Goal: Task Accomplishment & Management: Manage account settings

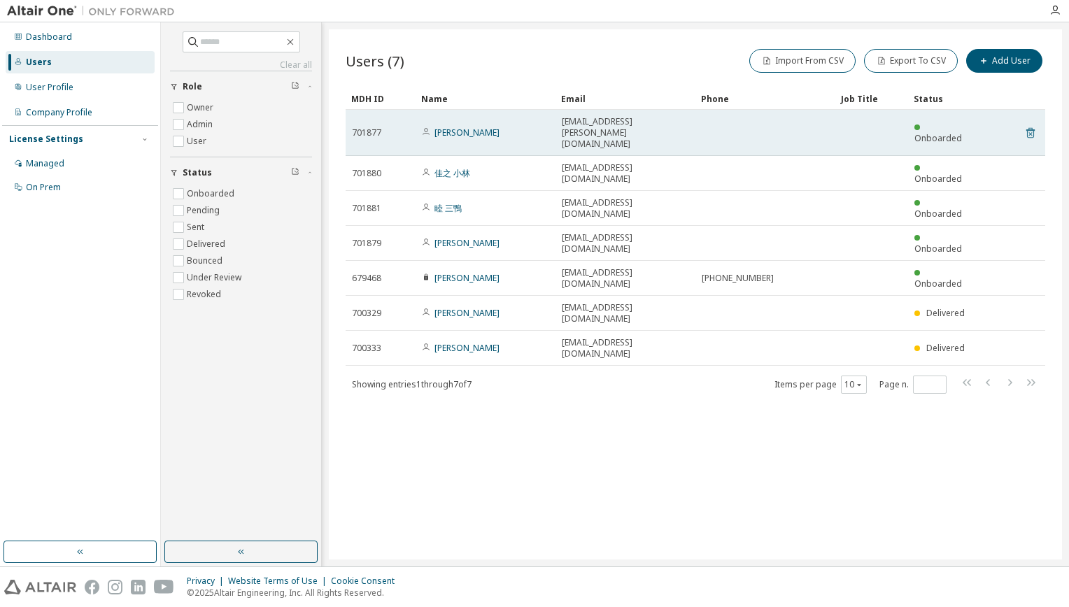
click at [1028, 128] on icon at bounding box center [1030, 133] width 8 height 10
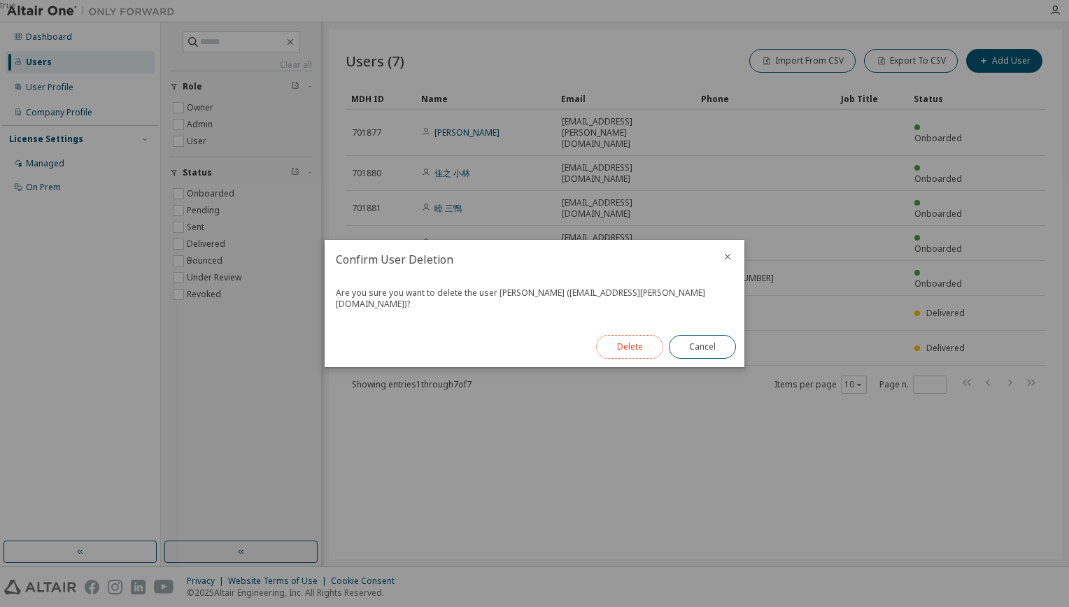
click at [652, 342] on button "Delete" at bounding box center [629, 347] width 67 height 24
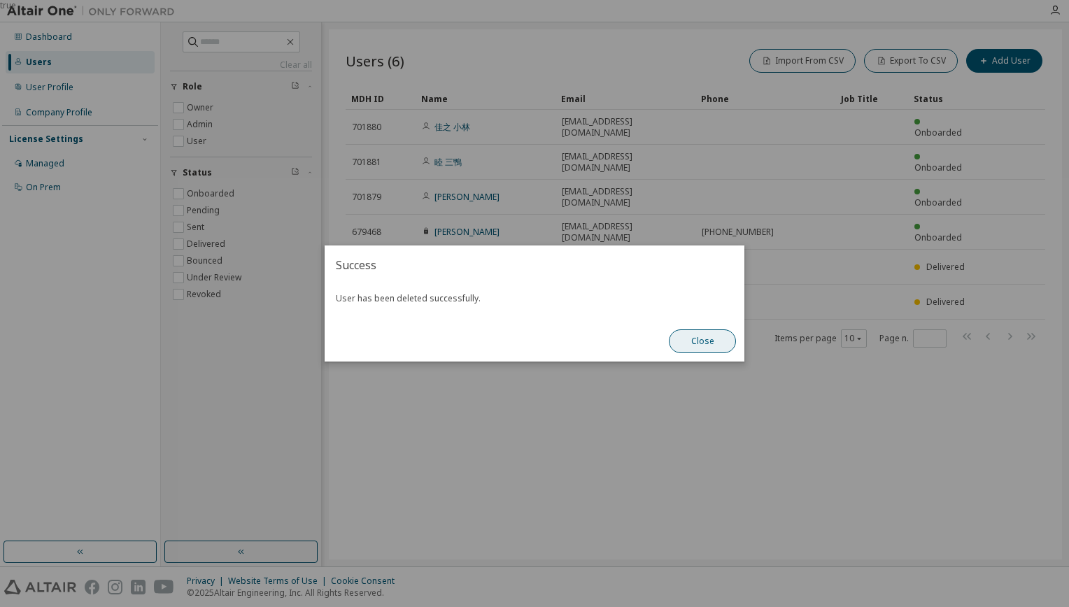
click at [730, 339] on button "Close" at bounding box center [702, 342] width 67 height 24
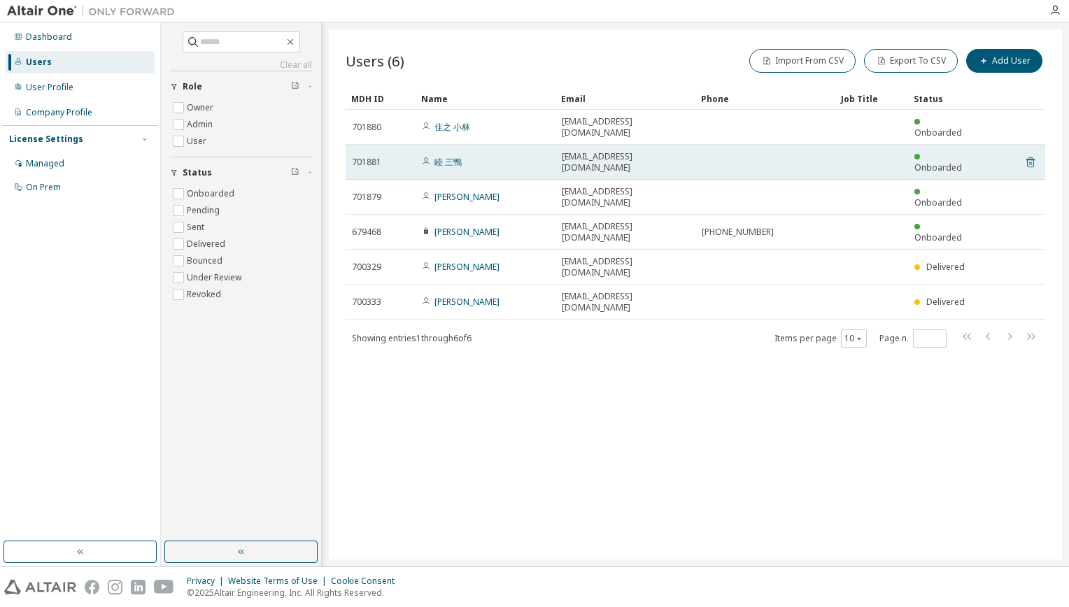
click at [1028, 155] on icon at bounding box center [1030, 162] width 13 height 17
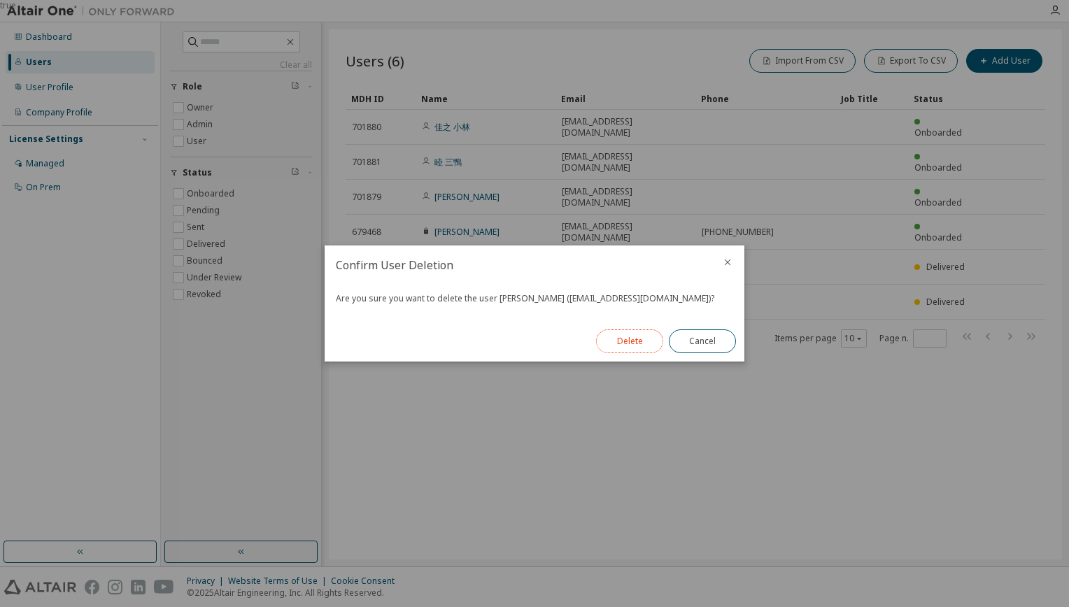
click at [616, 337] on button "Delete" at bounding box center [629, 342] width 67 height 24
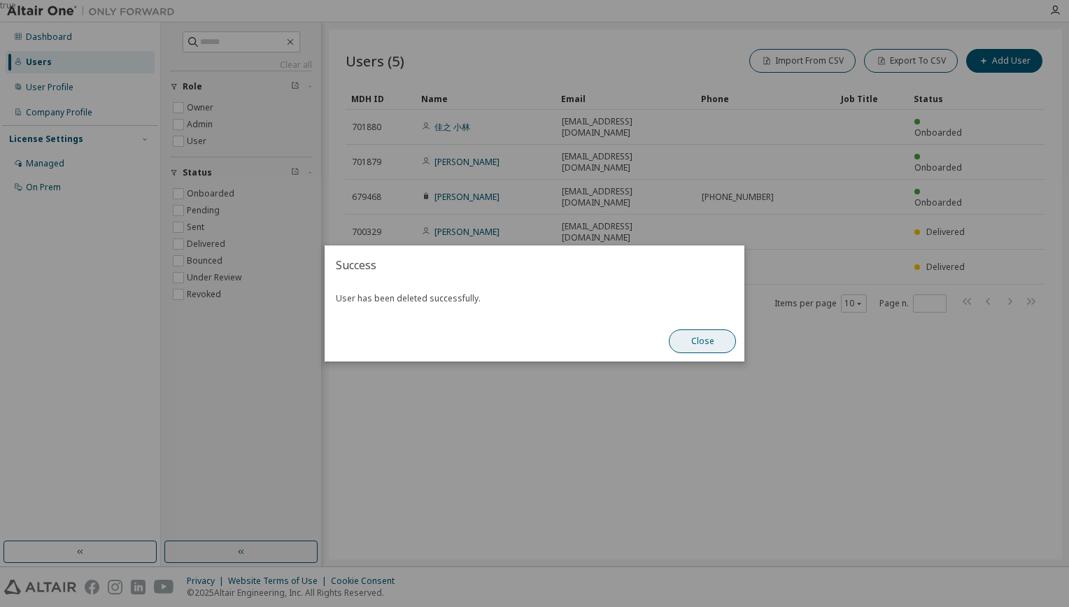
click at [707, 333] on button "Close" at bounding box center [702, 342] width 67 height 24
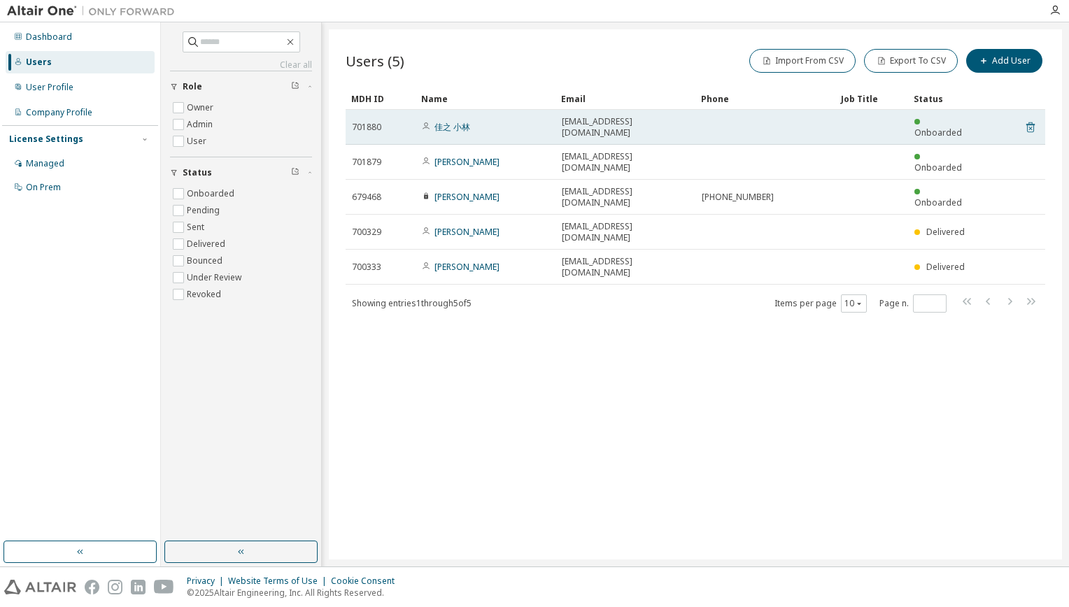
click at [1033, 126] on icon at bounding box center [1030, 127] width 13 height 17
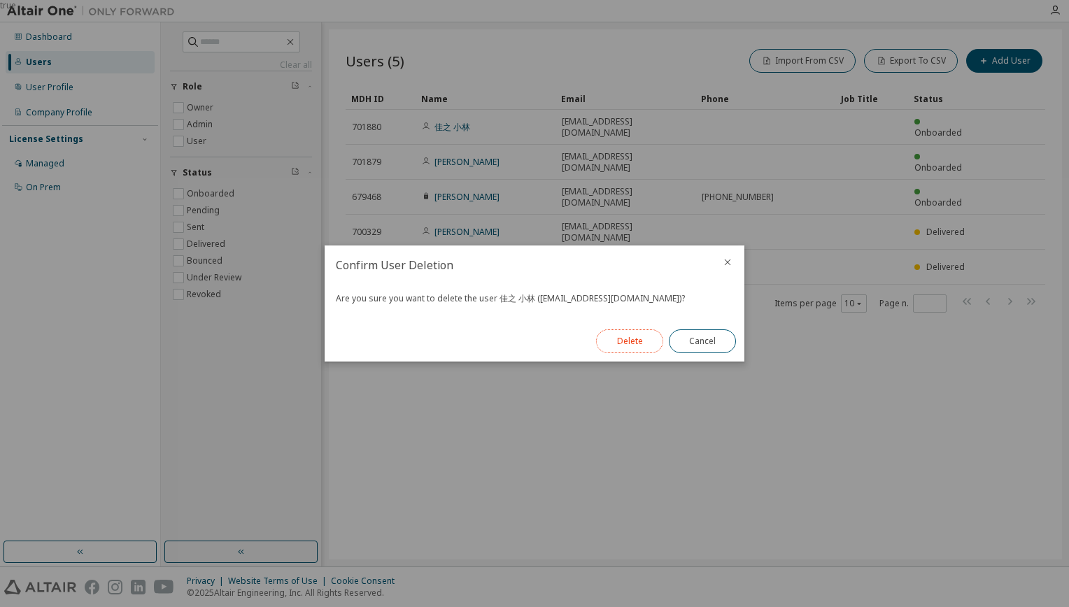
click at [625, 344] on button "Delete" at bounding box center [629, 342] width 67 height 24
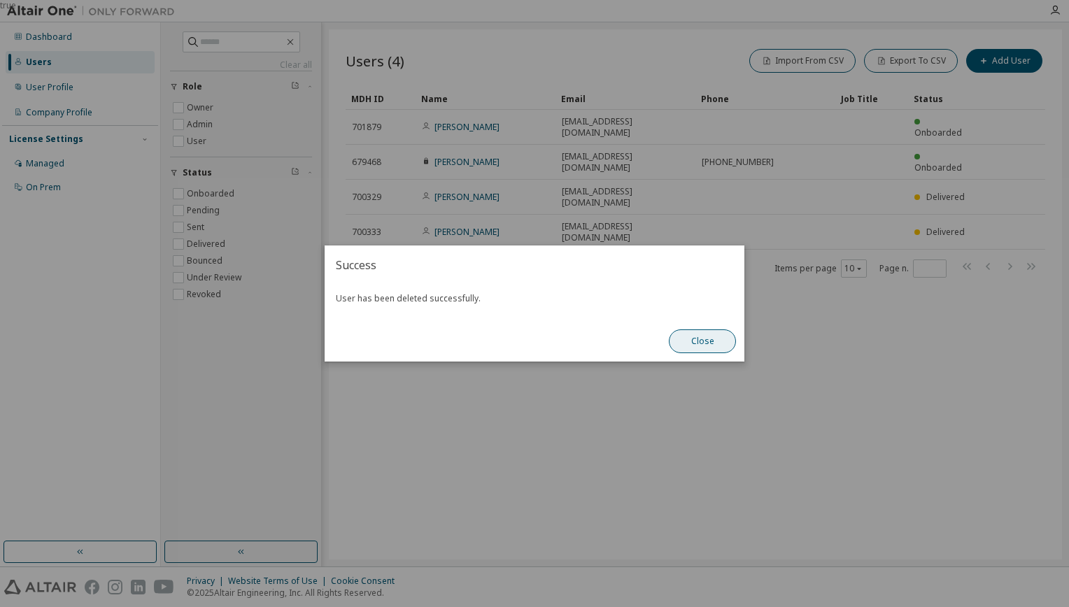
click at [688, 338] on button "Close" at bounding box center [702, 342] width 67 height 24
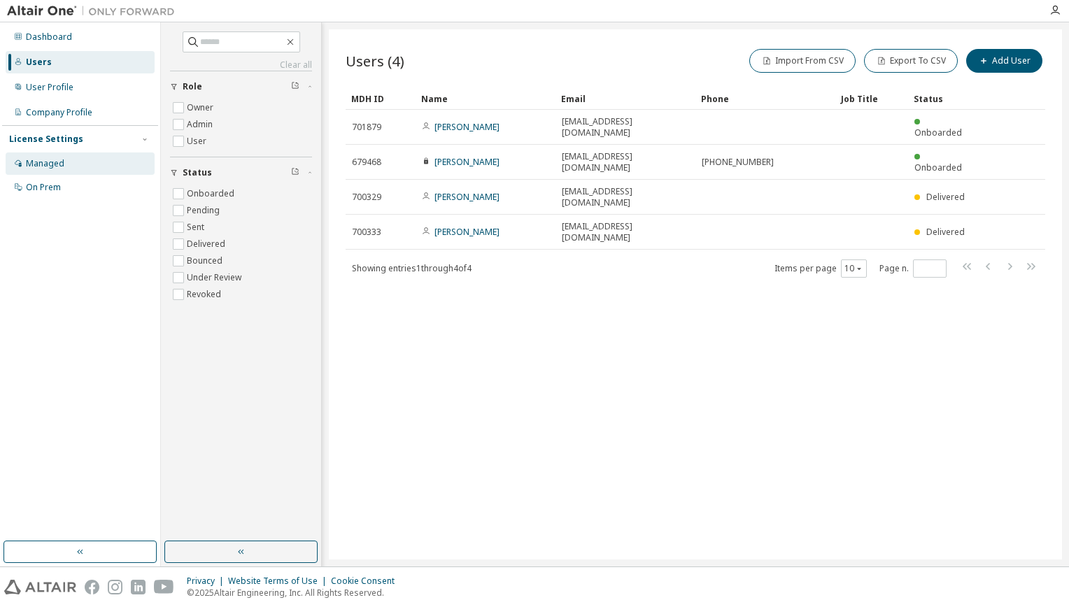
click at [73, 158] on div "Managed" at bounding box center [80, 164] width 149 height 22
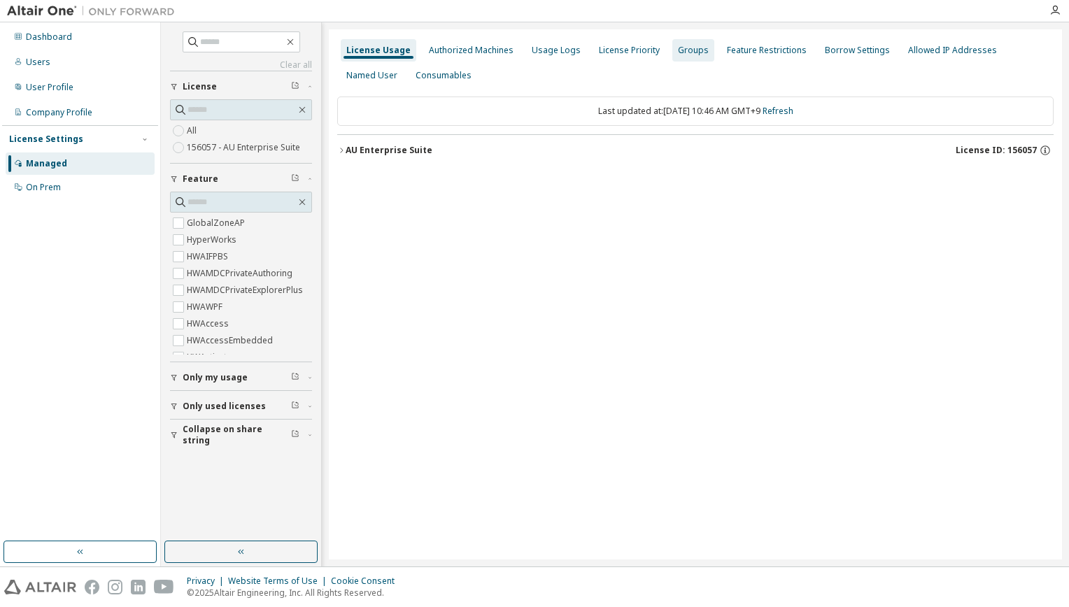
click at [683, 55] on div "Groups" at bounding box center [693, 50] width 31 height 11
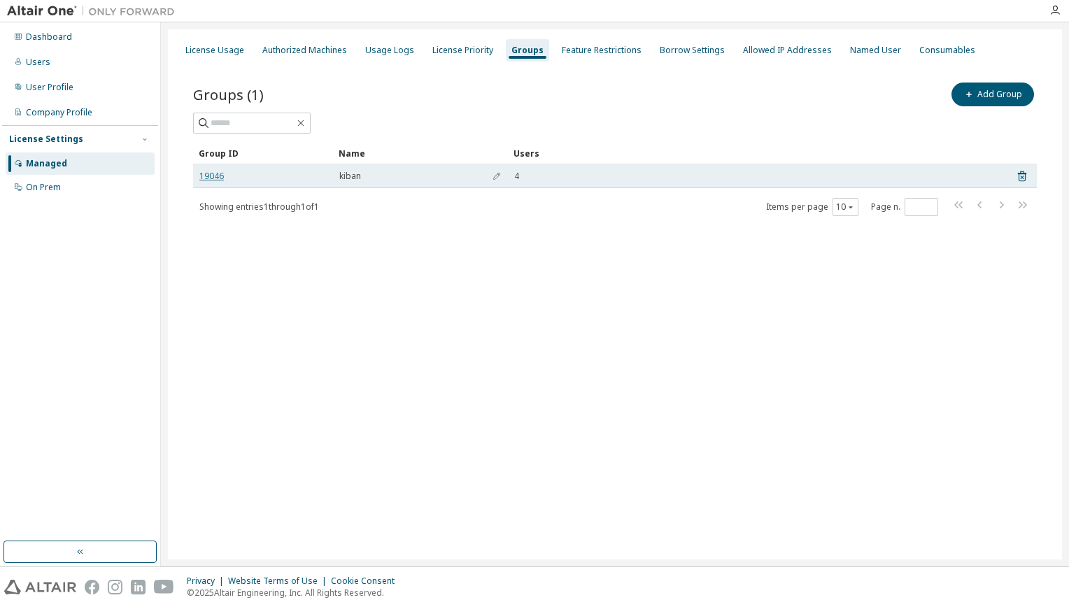
click at [210, 177] on link "19046" at bounding box center [211, 176] width 24 height 11
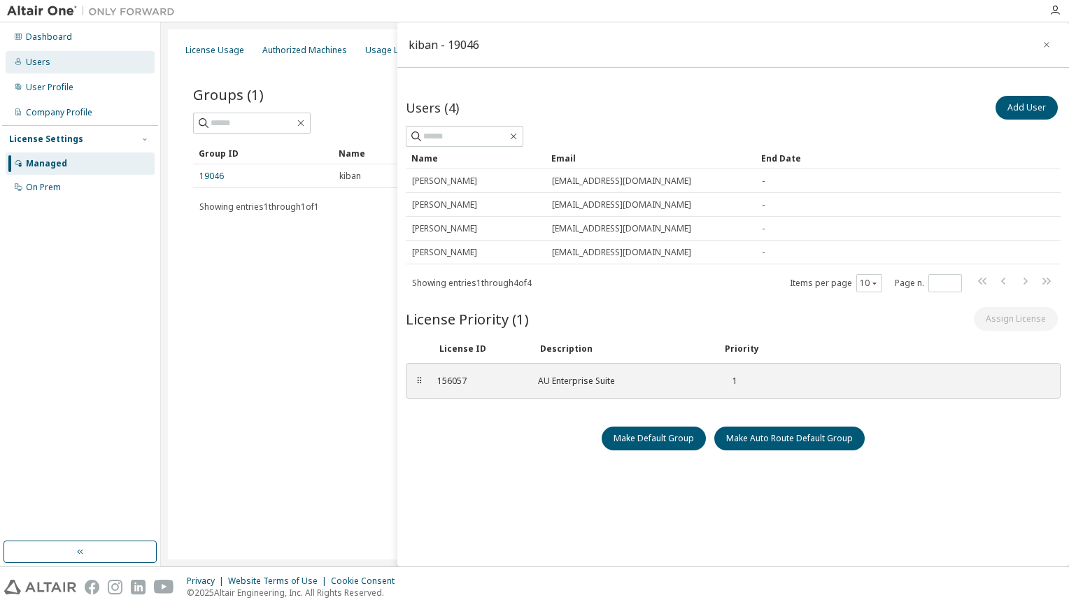
click at [67, 72] on div "Users" at bounding box center [80, 62] width 149 height 22
